Goal: Connect with others: Connect with other users

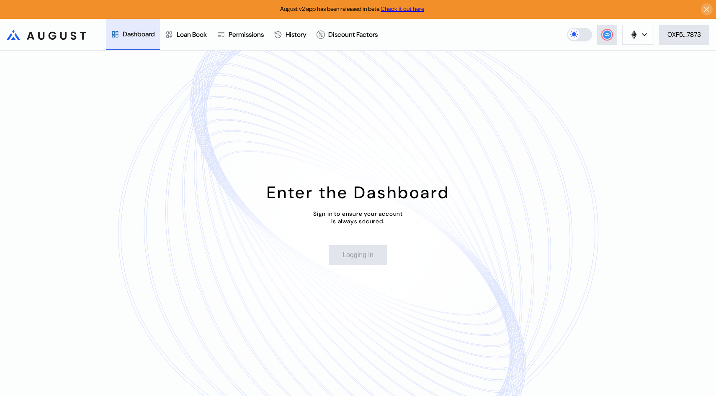
click at [711, 13] on div "August v2 app has been released in beta. Check it out here" at bounding box center [358, 9] width 716 height 19
click at [710, 10] on icon at bounding box center [707, 9] width 8 height 8
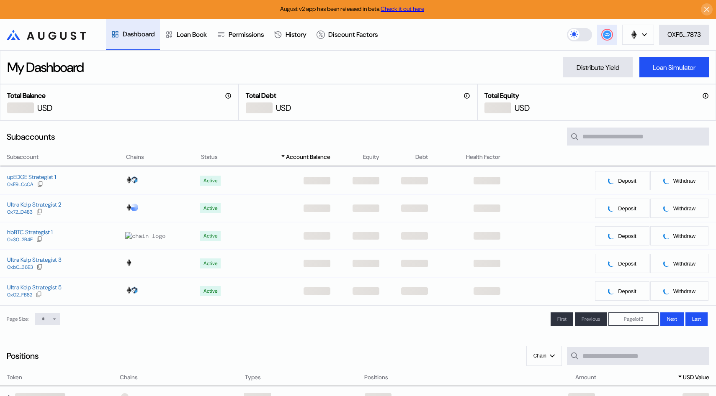
click at [607, 39] on icon at bounding box center [607, 35] width 8 height 8
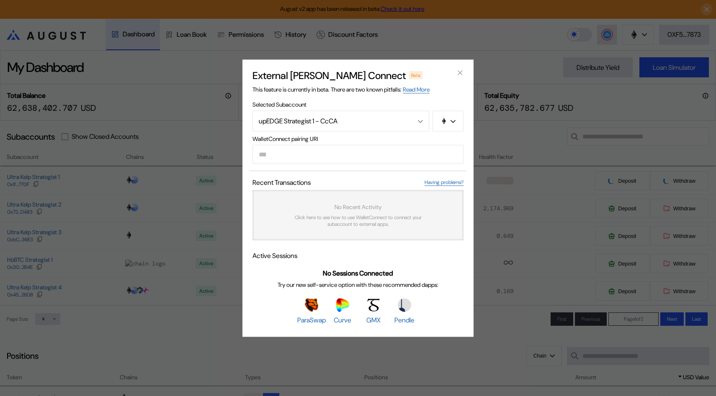
paste input "**********"
type input "**********"
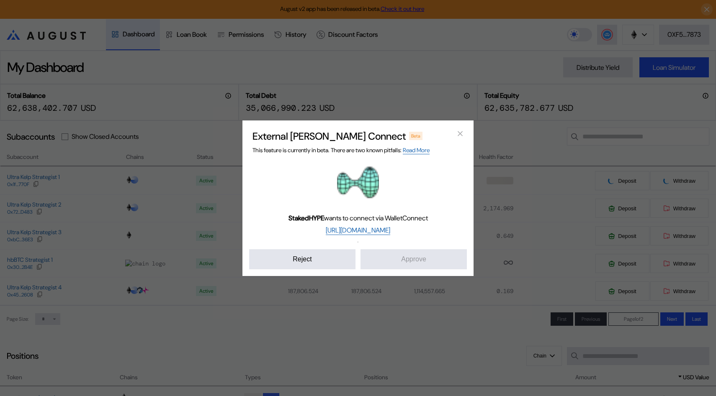
click at [430, 232] on div "StakedHYPE wants to connect via WalletConnect https://www.stakedhype.fi Reject …" at bounding box center [358, 216] width 218 height 108
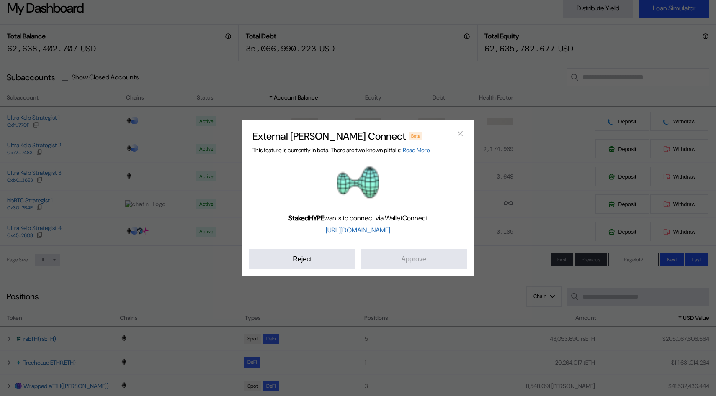
scroll to position [67, 0]
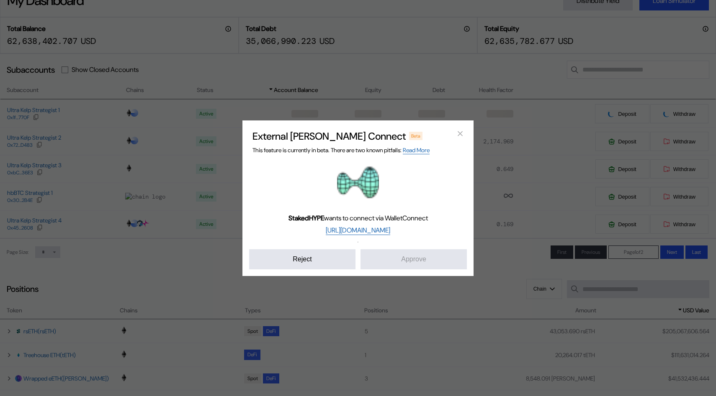
click at [373, 198] on img "modal" at bounding box center [358, 183] width 42 height 42
click at [423, 151] on link "Read More" at bounding box center [416, 151] width 27 height 8
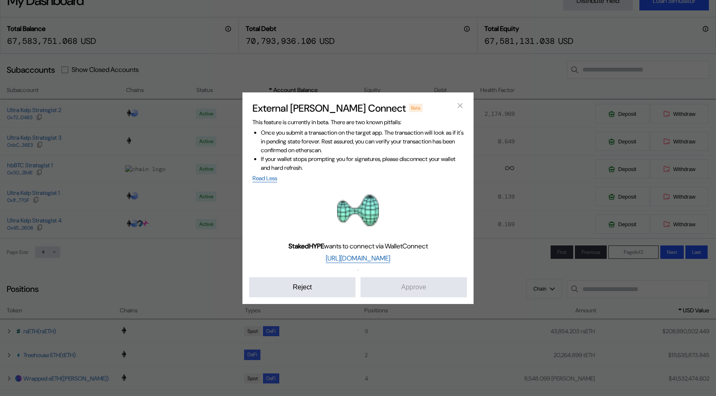
click at [282, 167] on li "If your wallet stops prompting you for signatures, please disconnect your walle…" at bounding box center [362, 164] width 203 height 18
click at [361, 257] on link "https://www.stakedhype.fi" at bounding box center [358, 258] width 64 height 9
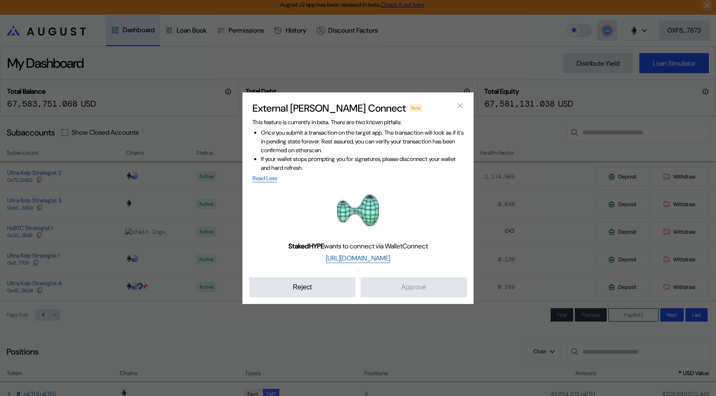
scroll to position [0, 0]
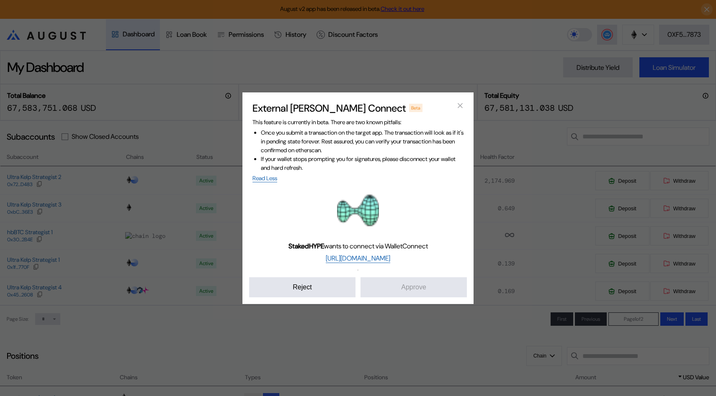
click at [371, 301] on div "External dApp Connect Beta This feature is currently in beta. There are two kno…" at bounding box center [357, 199] width 231 height 212
click at [315, 297] on button "Reject" at bounding box center [302, 288] width 106 height 20
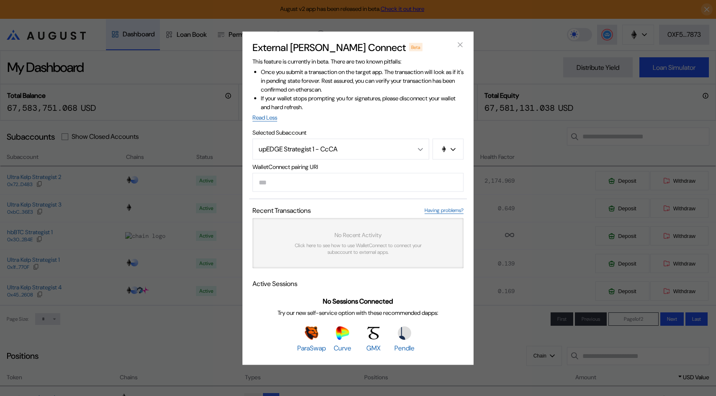
type input "**********"
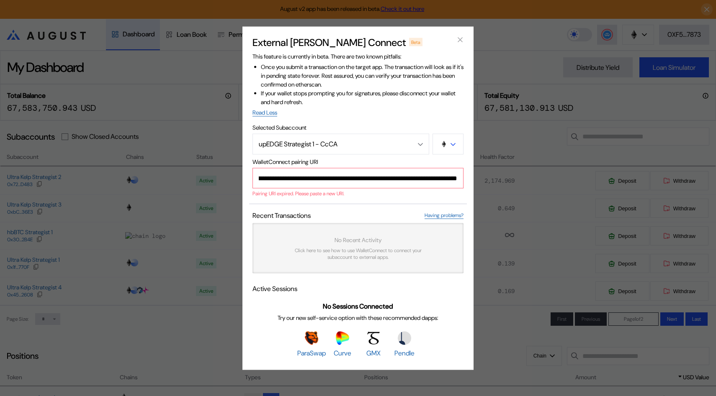
click at [437, 149] on button "modal" at bounding box center [447, 144] width 31 height 21
click at [512, 90] on div "**********" at bounding box center [358, 198] width 716 height 396
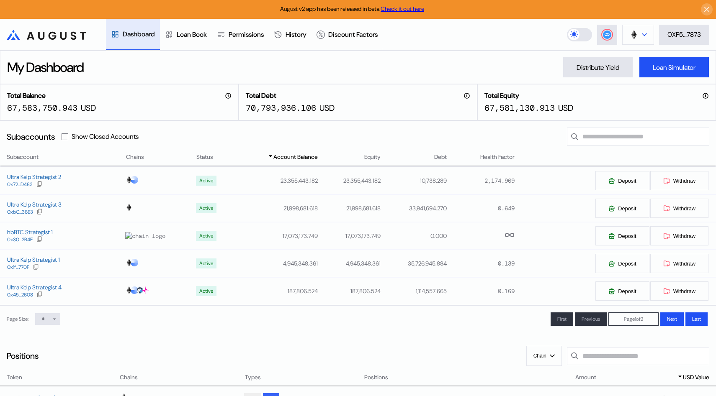
click at [628, 38] on button at bounding box center [638, 35] width 32 height 20
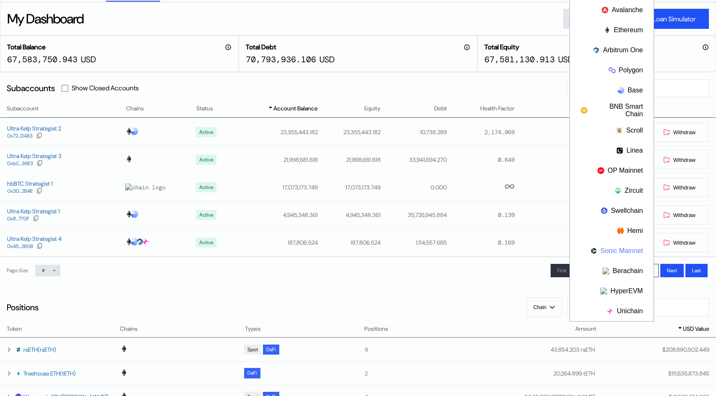
scroll to position [51, 0]
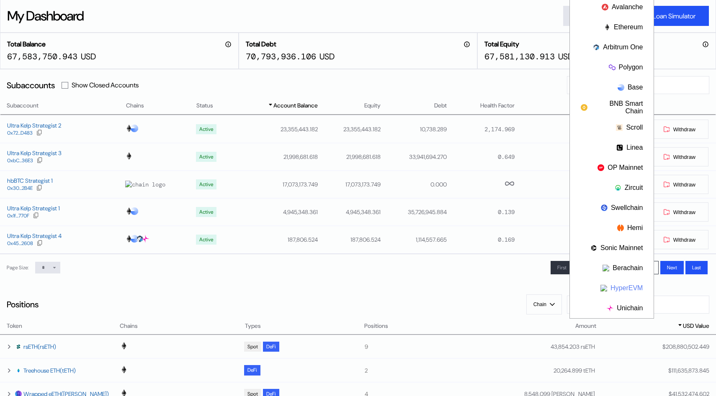
click at [616, 282] on button "HyperEVM" at bounding box center [612, 288] width 84 height 20
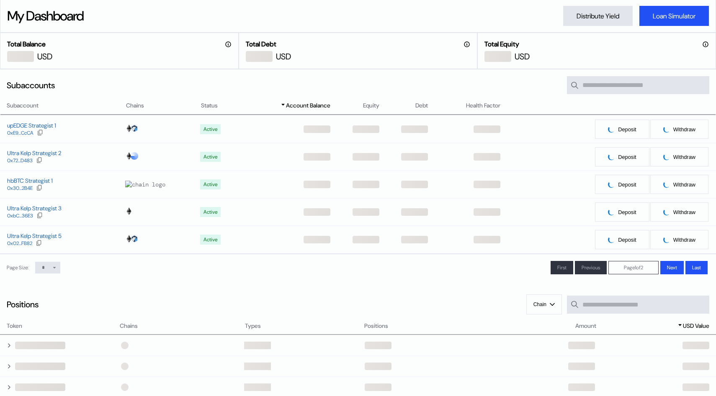
scroll to position [0, 0]
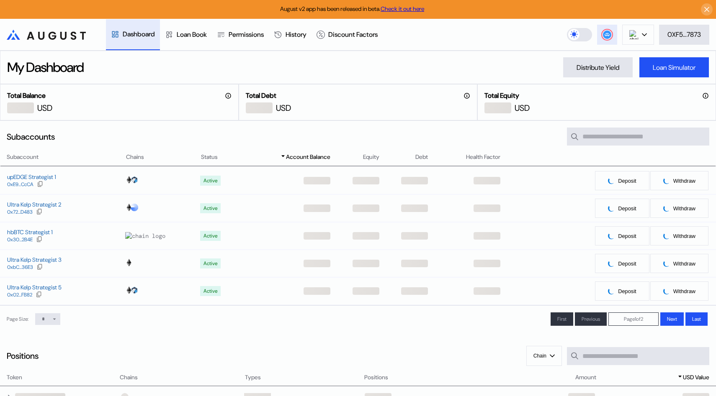
click at [608, 29] on button at bounding box center [607, 35] width 20 height 20
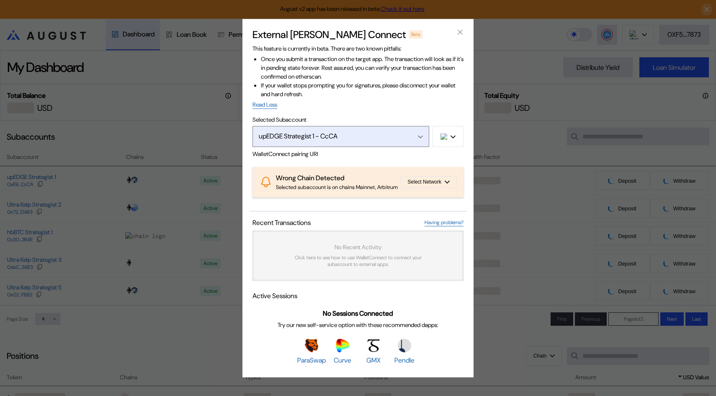
click at [391, 132] on div "upEDGE Strategist 1 - CcCA" at bounding box center [332, 136] width 146 height 9
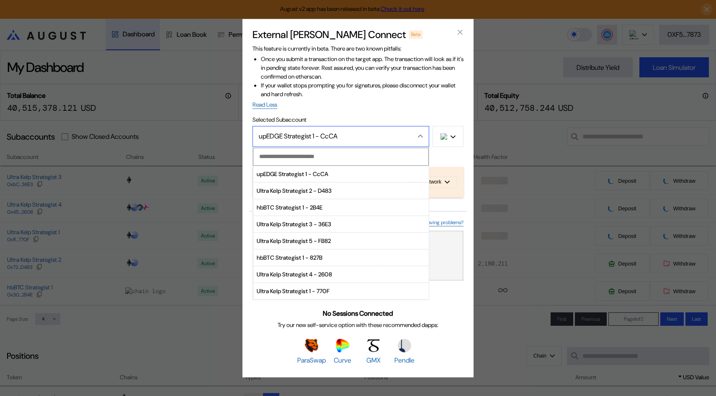
click at [312, 126] on button "upEDGE Strategist 1 - CcCA" at bounding box center [340, 136] width 177 height 21
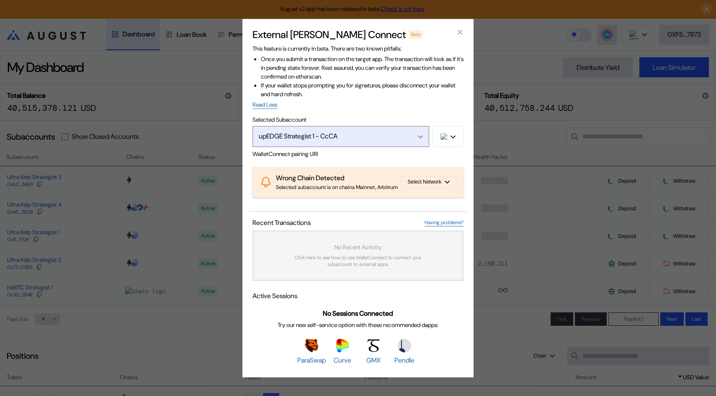
click at [312, 126] on button "upEDGE Strategist 1 - CcCA" at bounding box center [340, 136] width 177 height 21
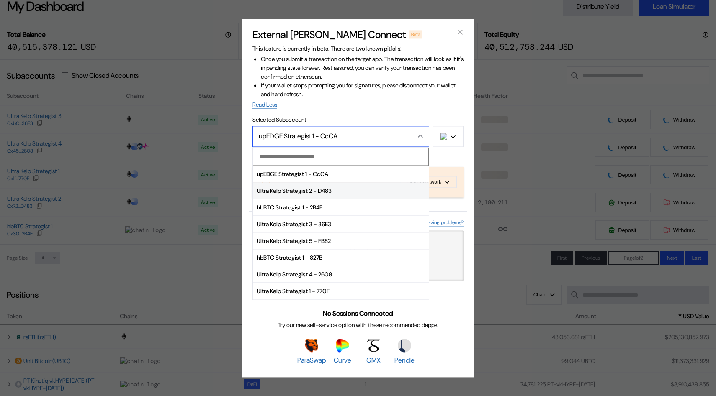
scroll to position [62, 0]
click at [342, 70] on li "Once you submit a transaction on the target app. The transaction will look as i…" at bounding box center [362, 68] width 203 height 26
click at [386, 136] on div "upEDGE Strategist 1 - CcCA" at bounding box center [332, 136] width 146 height 9
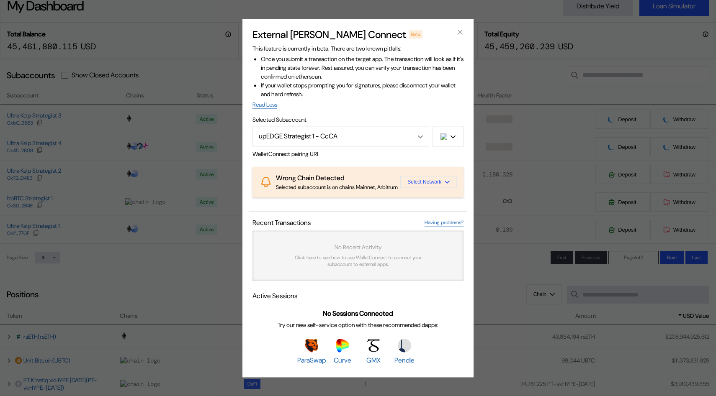
click at [408, 185] on span "Select Network" at bounding box center [424, 183] width 34 height 6
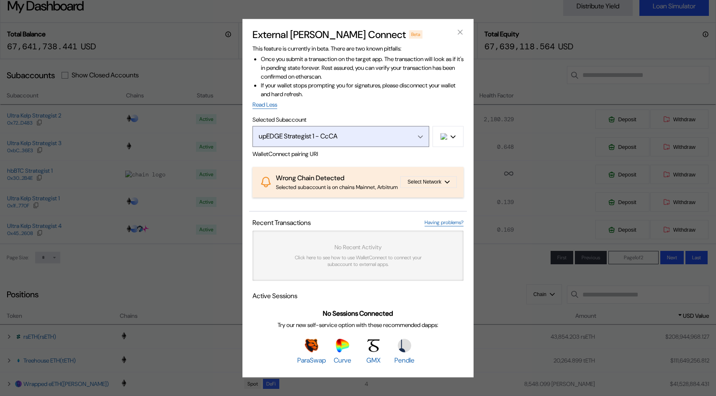
click at [371, 140] on button "upEDGE Strategist 1 - CcCA" at bounding box center [340, 136] width 177 height 21
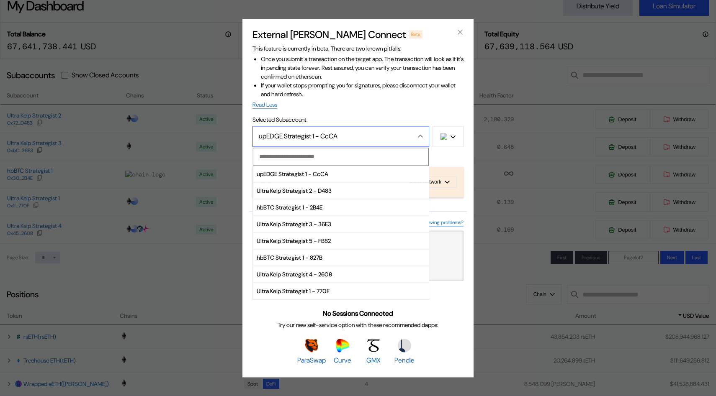
click at [366, 118] on span "Selected Subaccount" at bounding box center [357, 120] width 211 height 8
click at [365, 103] on div "Once you submit a transaction on the target app. The transaction will look as i…" at bounding box center [357, 82] width 211 height 54
click at [365, 127] on button "upEDGE Strategist 1 - CcCA" at bounding box center [340, 136] width 177 height 21
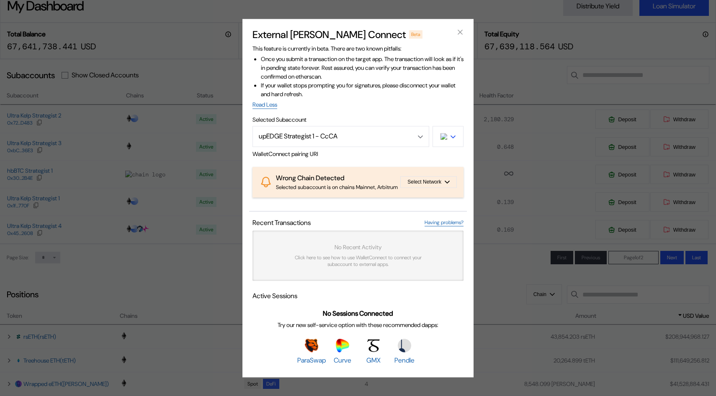
click at [450, 132] on button "modal" at bounding box center [447, 136] width 31 height 21
click at [440, 151] on button "Ethereum" at bounding box center [421, 161] width 84 height 20
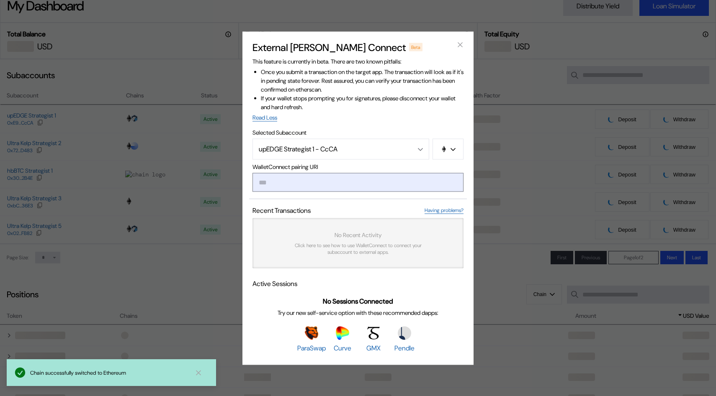
type input "**********"
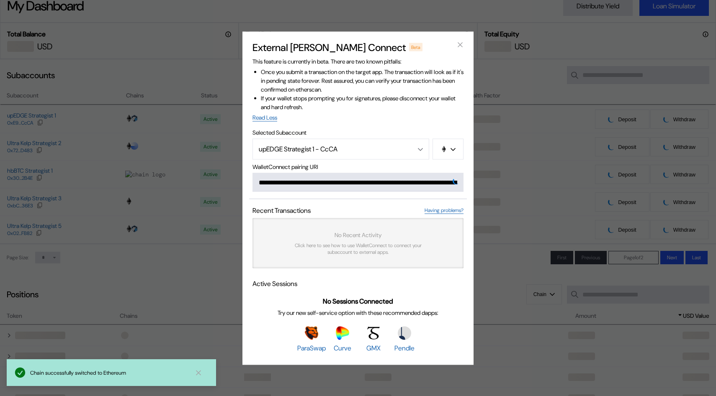
scroll to position [0, 503]
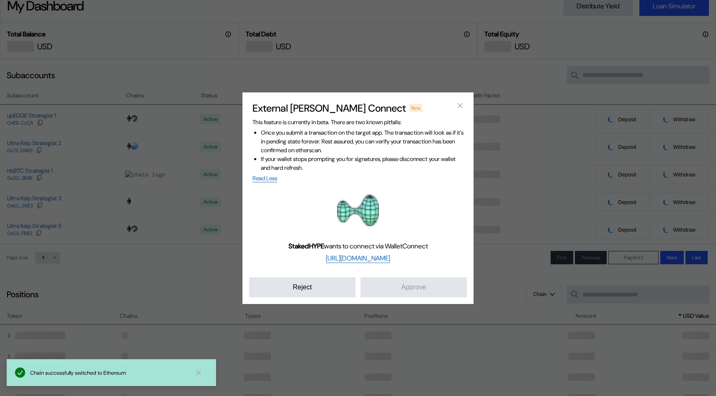
click at [377, 154] on li "Once you submit a transaction on the target app. The transaction will look as i…" at bounding box center [362, 142] width 203 height 26
click at [269, 180] on link "Read Less" at bounding box center [264, 179] width 25 height 8
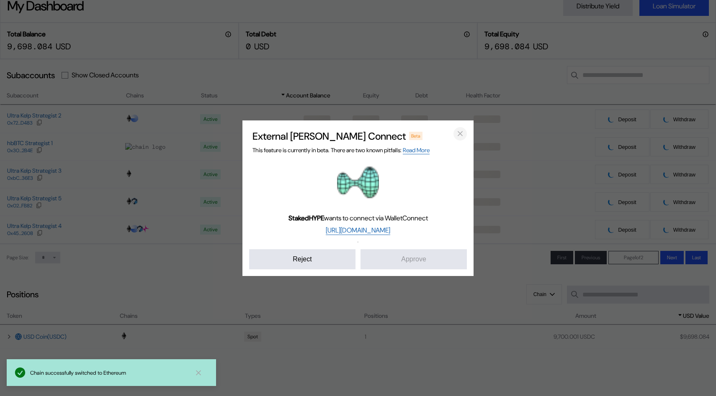
click at [463, 132] on icon "close modal" at bounding box center [460, 133] width 8 height 9
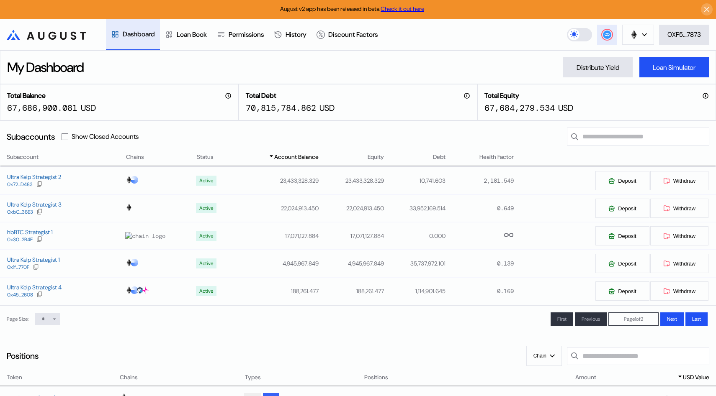
click at [606, 31] on circle at bounding box center [607, 35] width 8 height 8
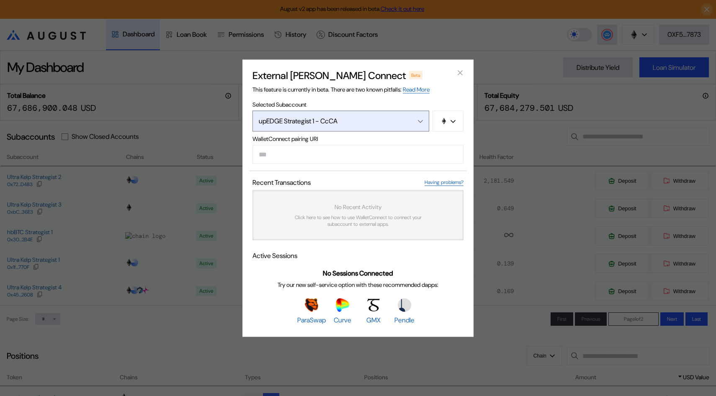
click at [366, 121] on div "upEDGE Strategist 1 - CcCA" at bounding box center [332, 121] width 146 height 9
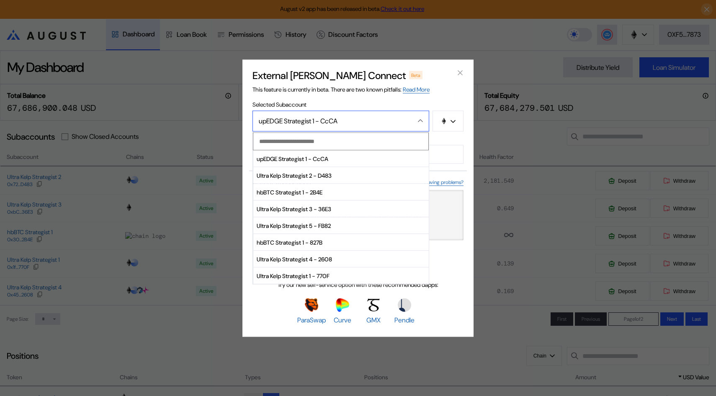
click at [374, 98] on div "External dApp Connect Beta This feature is currently in beta. There are two kno…" at bounding box center [357, 198] width 231 height 278
click at [372, 122] on div "upEDGE Strategist 1 - CcCA" at bounding box center [332, 121] width 146 height 9
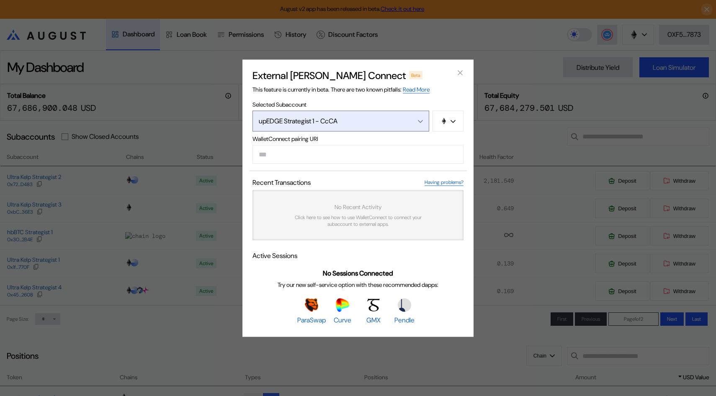
click at [376, 122] on div "upEDGE Strategist 1 - CcCA" at bounding box center [332, 121] width 146 height 9
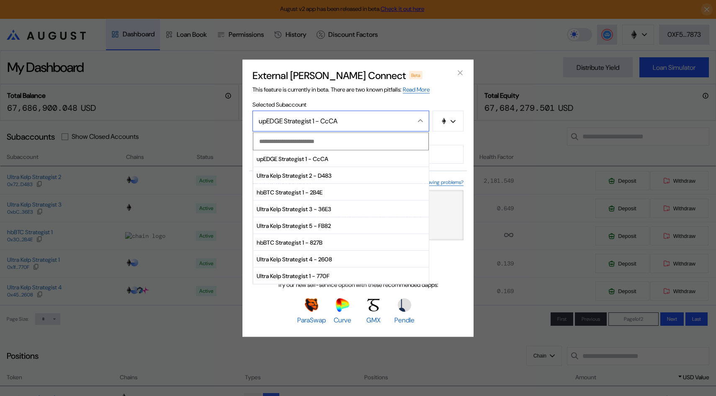
click at [376, 122] on div "upEDGE Strategist 1 - CcCA" at bounding box center [332, 121] width 146 height 9
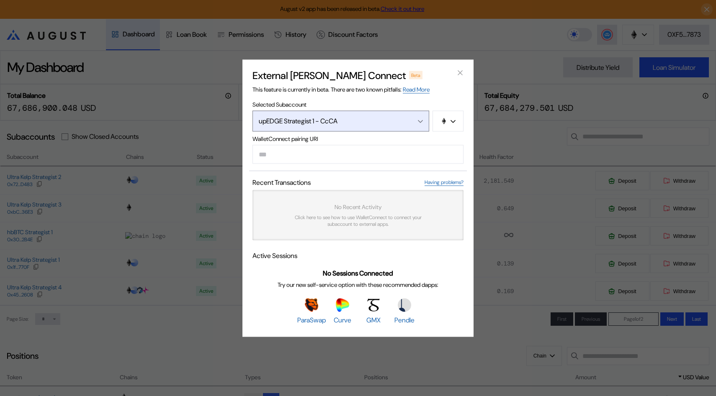
click at [395, 115] on button "upEDGE Strategist 1 - CcCA" at bounding box center [340, 121] width 177 height 21
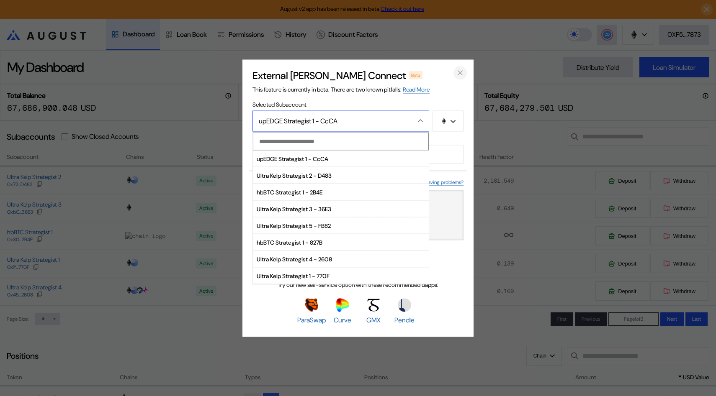
click at [462, 74] on icon "close modal" at bounding box center [460, 73] width 4 height 4
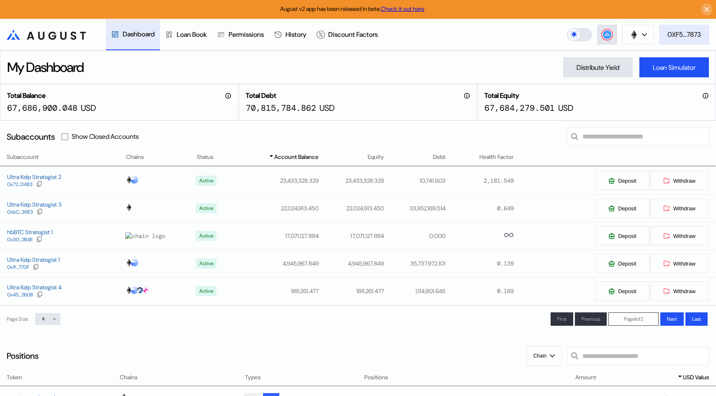
click at [679, 31] on div "0XF5...7873" at bounding box center [683, 34] width 33 height 9
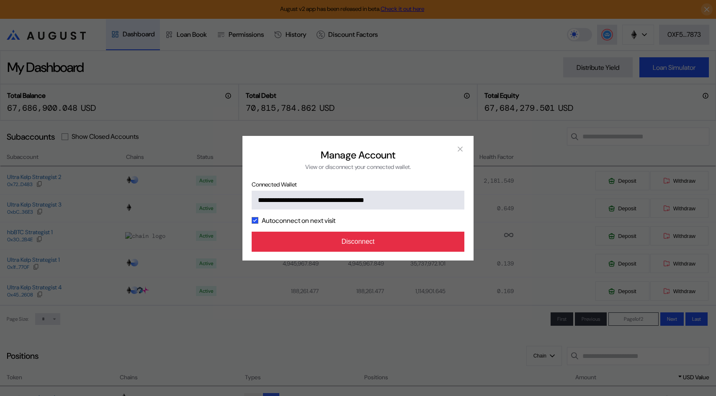
click at [362, 242] on button "Disconnect" at bounding box center [358, 242] width 213 height 20
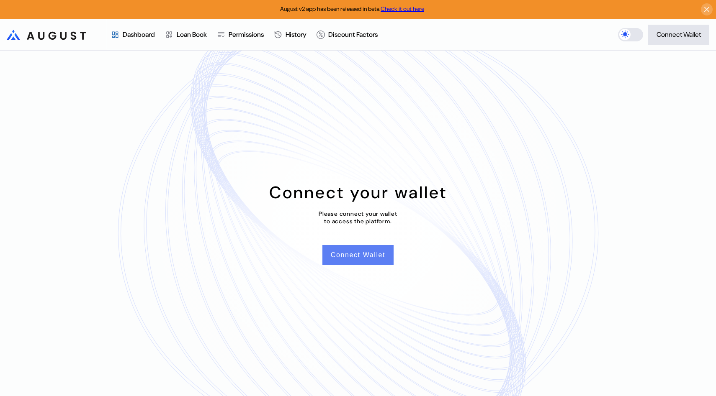
click at [368, 254] on button "Connect Wallet" at bounding box center [357, 255] width 71 height 20
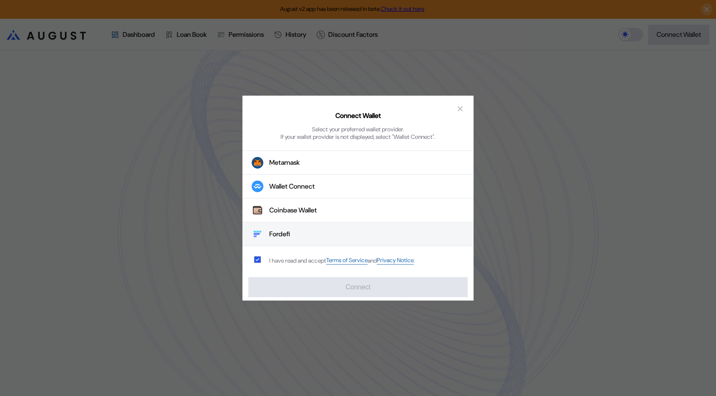
click at [299, 232] on button "Fordefi" at bounding box center [357, 235] width 231 height 24
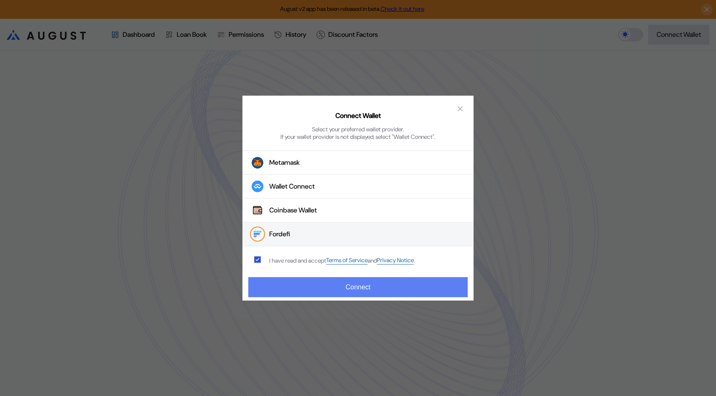
click at [350, 284] on button "Connect" at bounding box center [357, 288] width 219 height 20
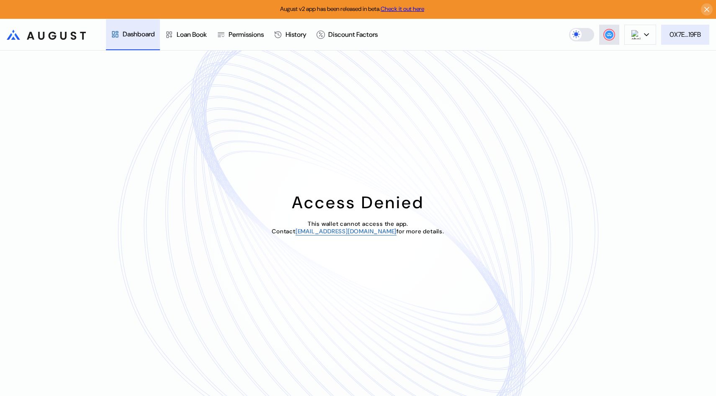
click at [688, 37] on div "0X7E...19FB" at bounding box center [684, 34] width 31 height 9
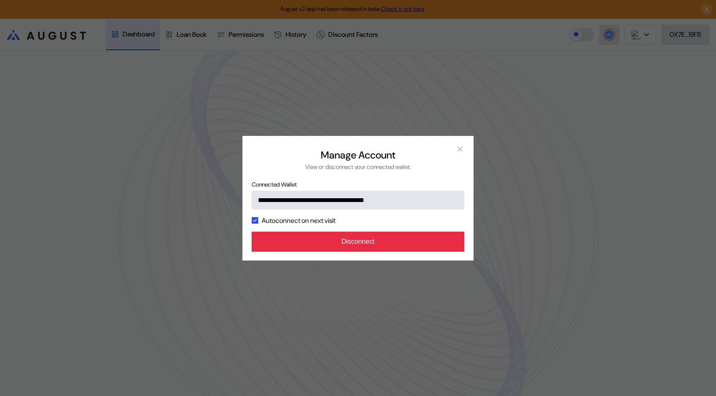
click at [400, 246] on button "Disconnect" at bounding box center [358, 242] width 213 height 20
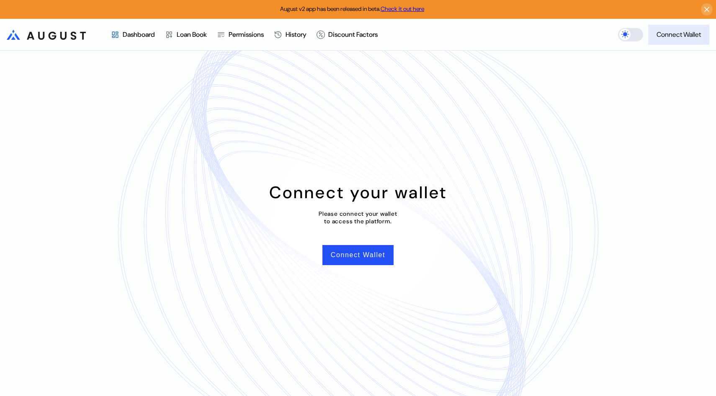
click at [672, 41] on button "Connect Wallet" at bounding box center [678, 35] width 61 height 20
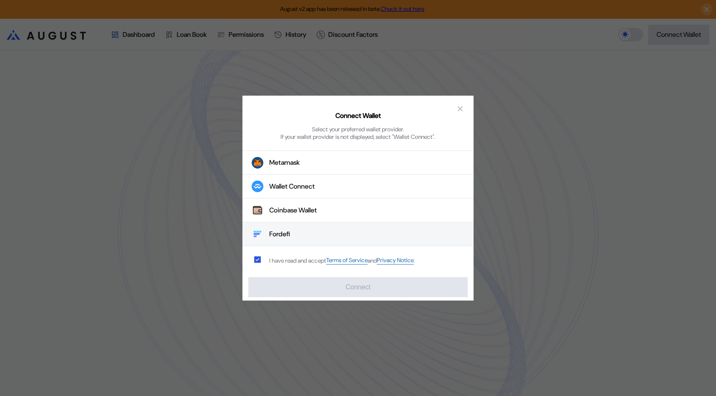
click at [317, 229] on button "Fordefi" at bounding box center [357, 235] width 231 height 24
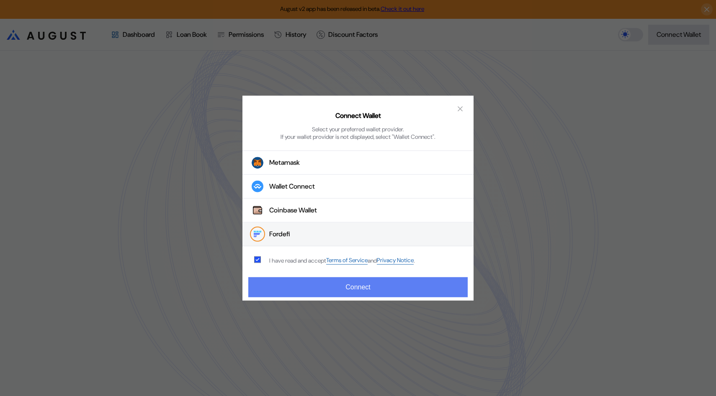
click at [367, 282] on button "Connect" at bounding box center [357, 288] width 219 height 20
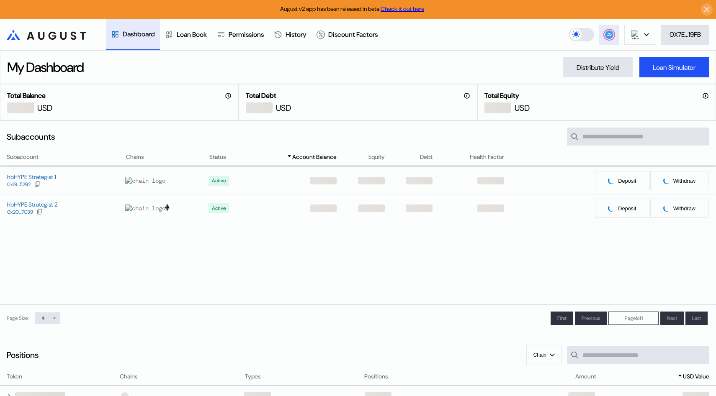
click at [605, 34] on circle at bounding box center [609, 35] width 8 height 8
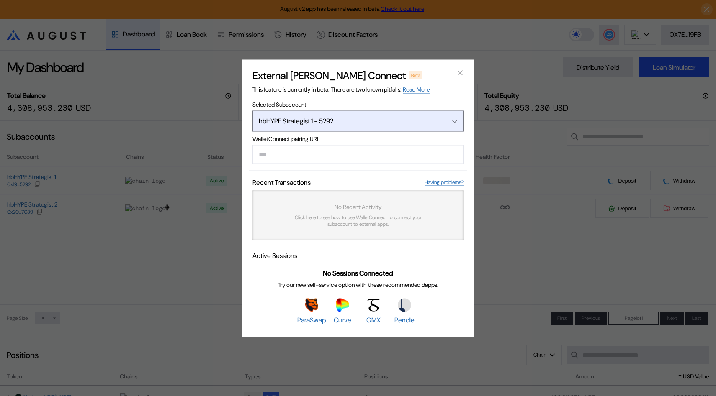
click at [384, 124] on div "hbHYPE Strategist 1 - 5292" at bounding box center [347, 121] width 177 height 9
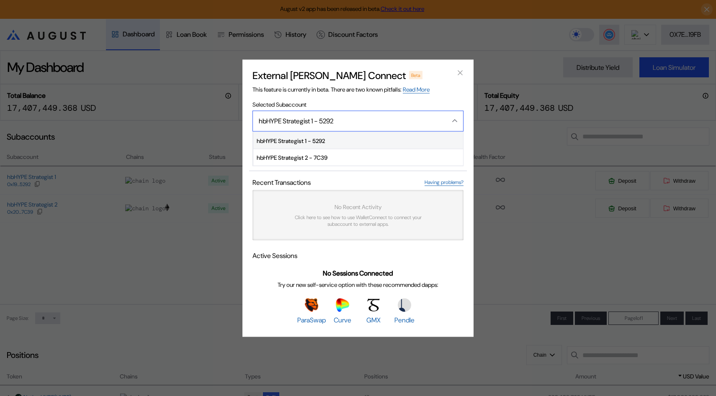
click at [314, 142] on span "hbHYPE Strategist 1 - 5292" at bounding box center [358, 141] width 210 height 17
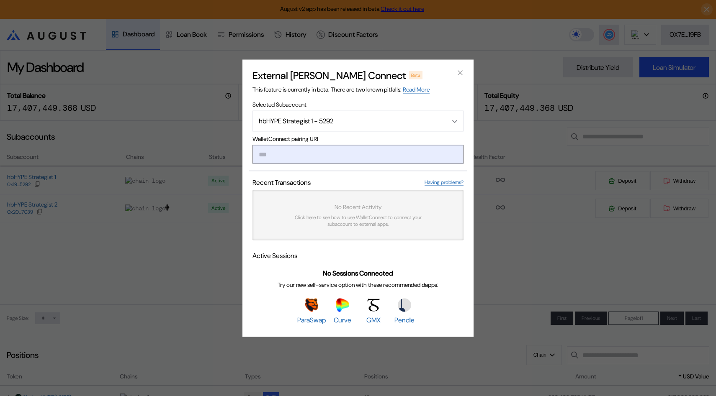
click at [374, 155] on input "modal" at bounding box center [357, 154] width 211 height 19
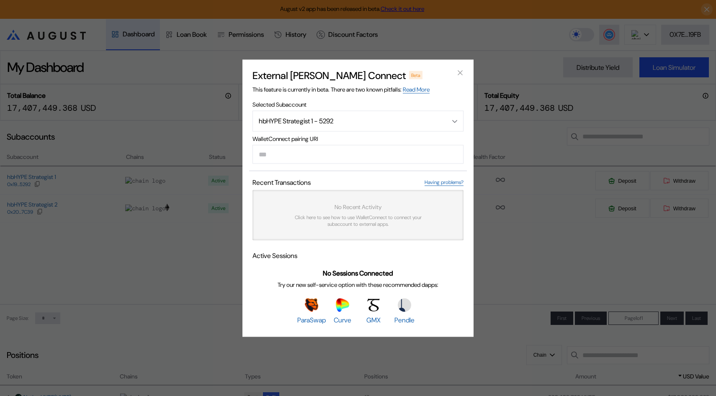
paste input "**********"
type input "**********"
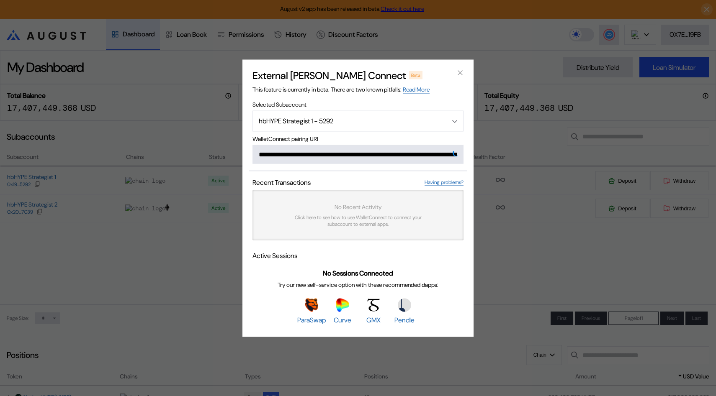
scroll to position [0, 513]
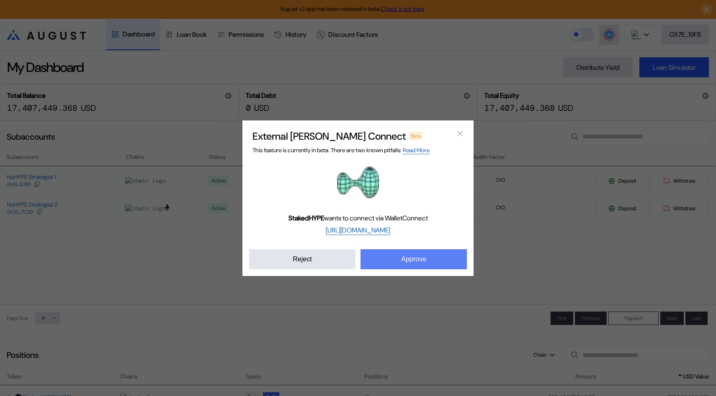
click at [383, 264] on button "Approve" at bounding box center [413, 260] width 106 height 20
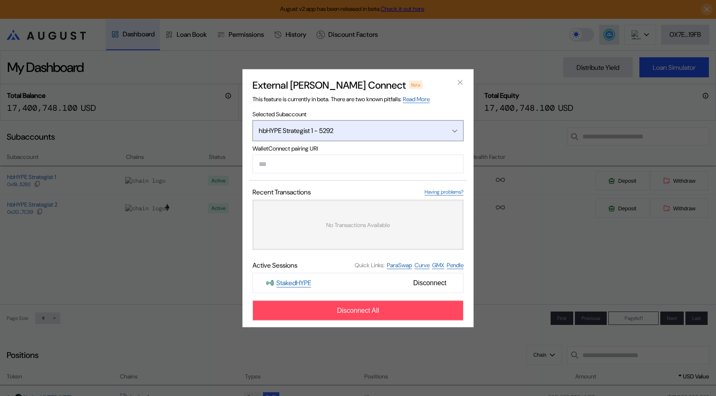
click at [381, 123] on button "hbHYPE Strategist 1 - 5292" at bounding box center [357, 130] width 211 height 21
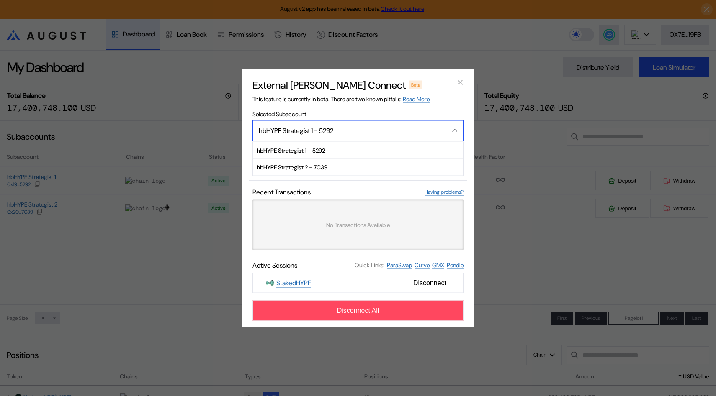
click at [381, 123] on button "hbHYPE Strategist 1 - 5292" at bounding box center [357, 130] width 211 height 21
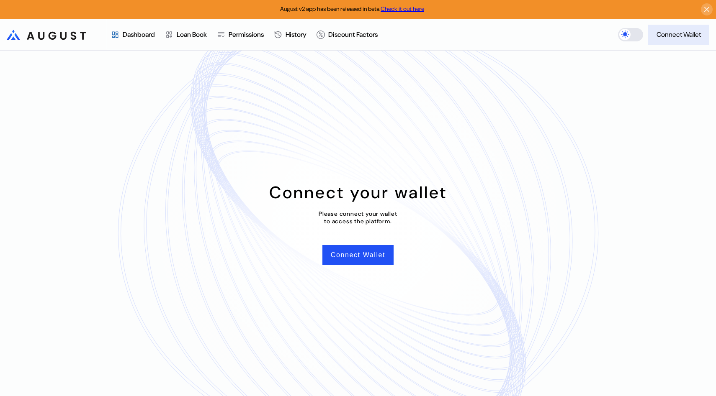
click at [676, 34] on div "Connect Wallet" at bounding box center [678, 34] width 44 height 9
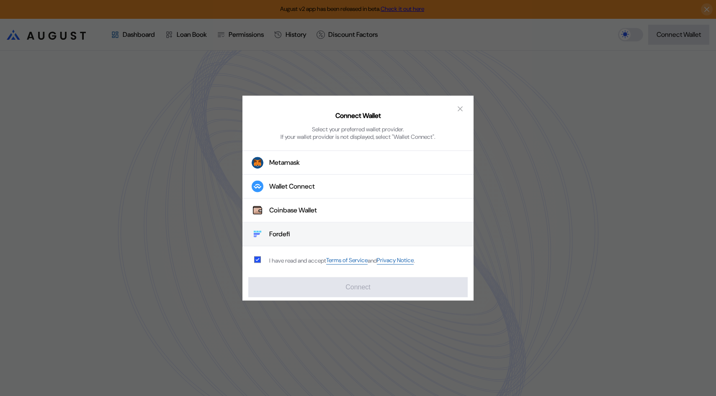
click at [325, 232] on button "Fordefi" at bounding box center [357, 235] width 231 height 24
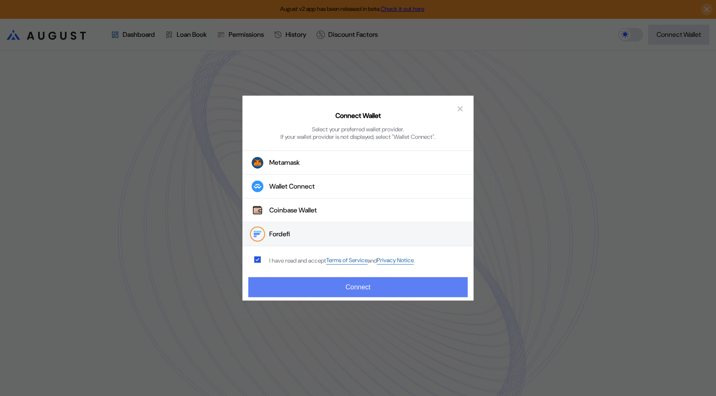
click at [341, 284] on button "Connect" at bounding box center [357, 288] width 219 height 20
